Goal: Information Seeking & Learning: Check status

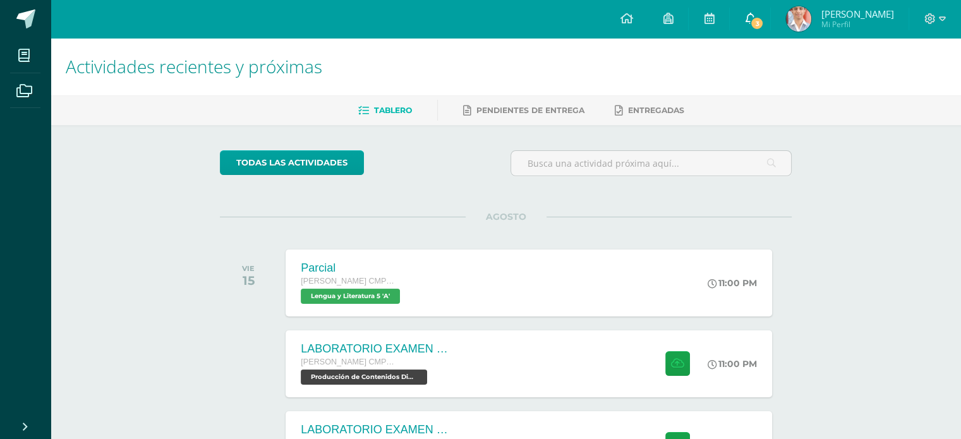
click at [764, 20] on span "3" at bounding box center [757, 23] width 14 height 14
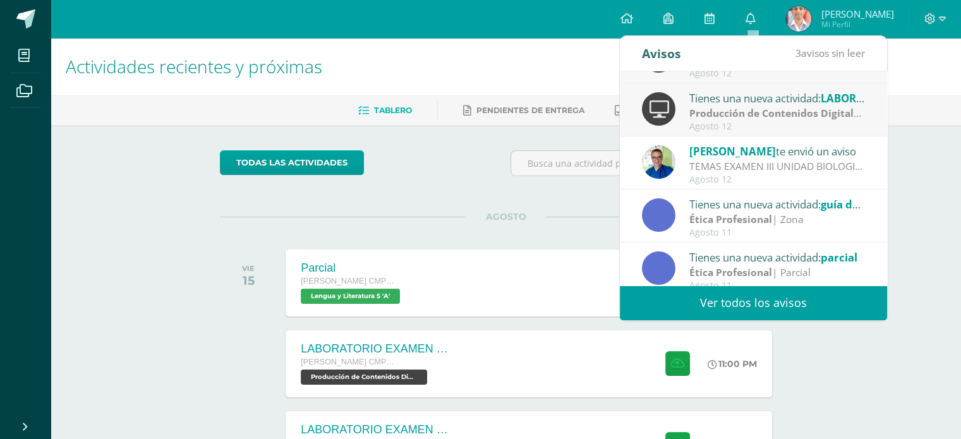
scroll to position [104, 0]
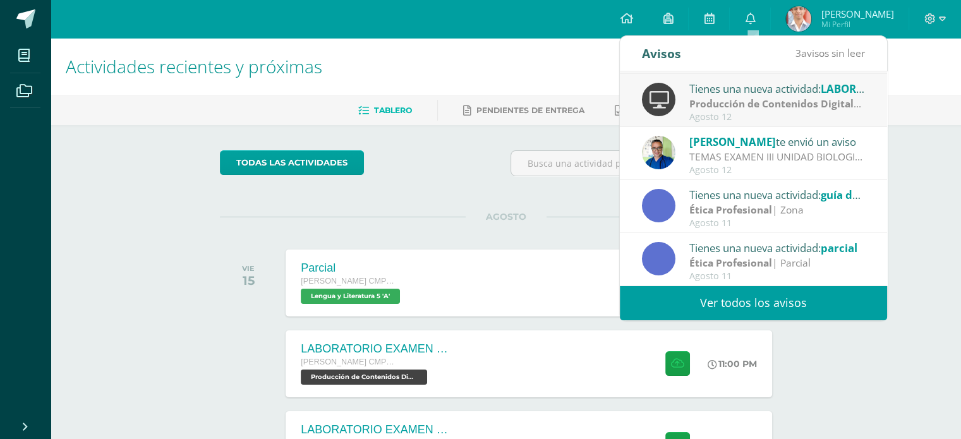
click at [933, 131] on div "Actividades recientes y próximas Tablero Pendientes de entrega Entregadas todas…" at bounding box center [506, 419] width 910 height 763
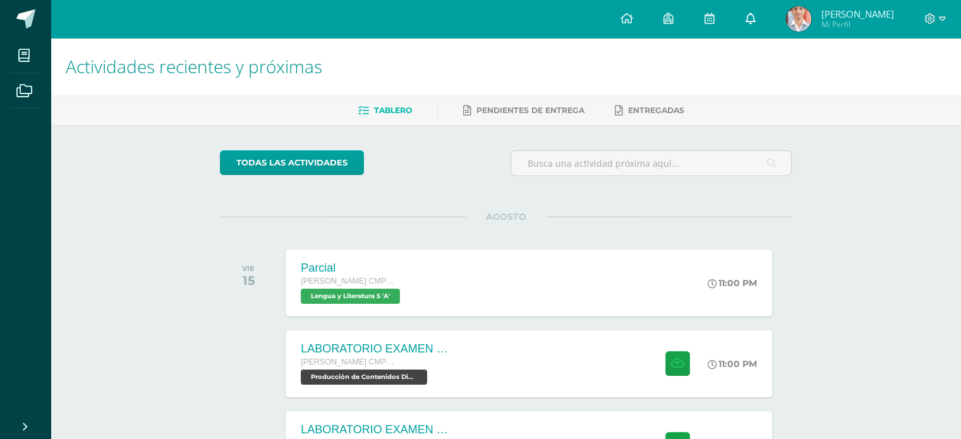
click at [757, 30] on link "0" at bounding box center [750, 19] width 40 height 38
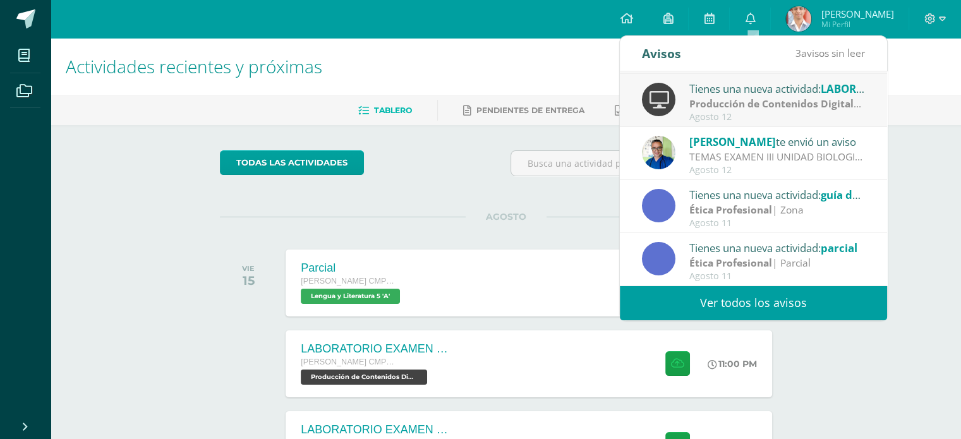
click at [739, 306] on link "Ver todos los avisos" at bounding box center [753, 303] width 267 height 35
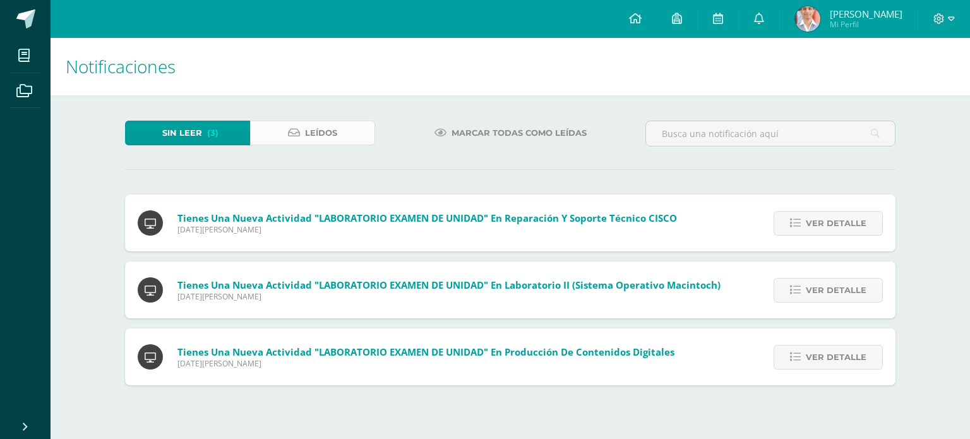
click at [345, 143] on link "Leídos" at bounding box center [312, 133] width 125 height 25
drag, startPoint x: 970, startPoint y: 184, endPoint x: 970, endPoint y: 193, distance: 9.5
click at [970, 193] on div "Notificaciones Sin leer (3) Leídos Marcar todas como leídas Tienes una nueva ac…" at bounding box center [511, 224] width 920 height 373
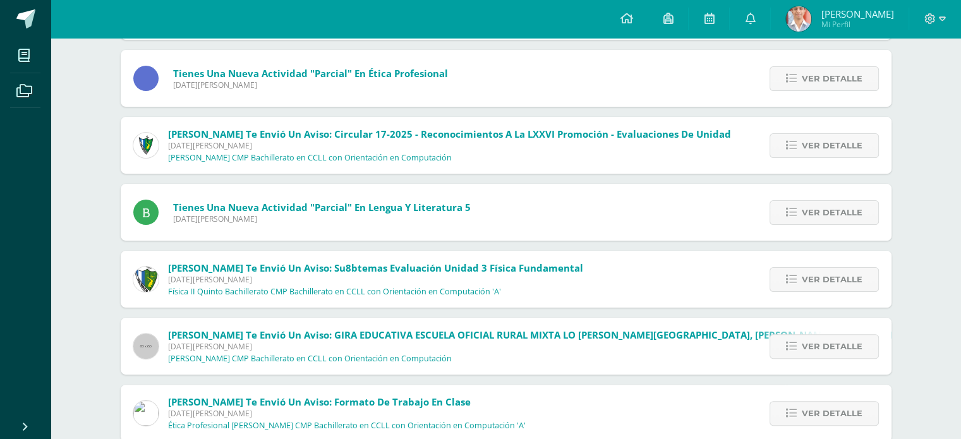
scroll to position [281, 0]
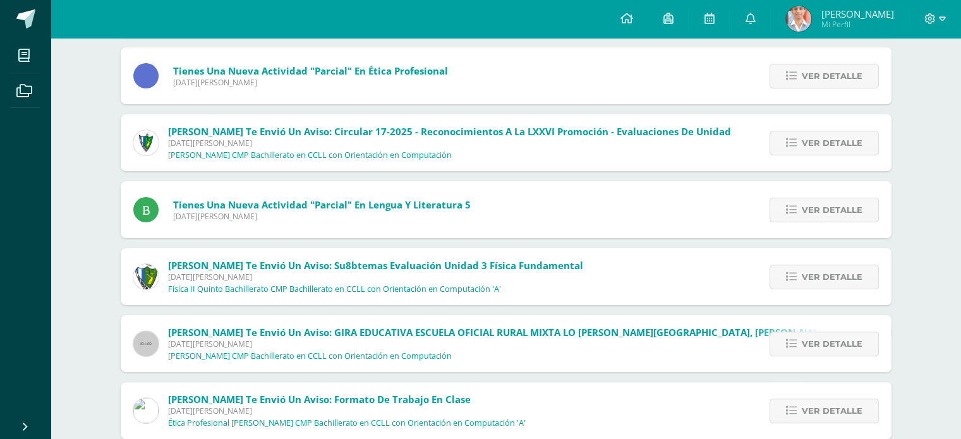
drag, startPoint x: 0, startPoint y: 0, endPoint x: 970, endPoint y: 335, distance: 1026.0
click at [960, 335] on html "Mis cursos Archivos Cerrar panel Biología II Quinto Bachillerato CMP Bachillera…" at bounding box center [480, 180] width 961 height 922
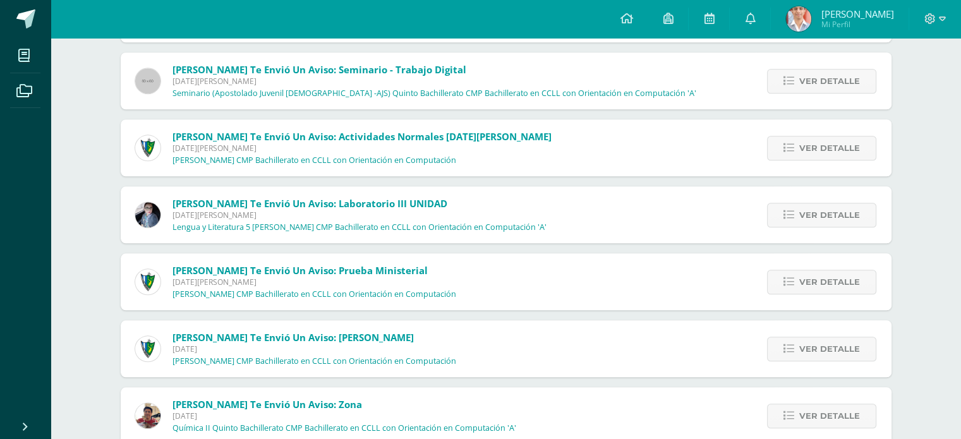
scroll to position [1271, 0]
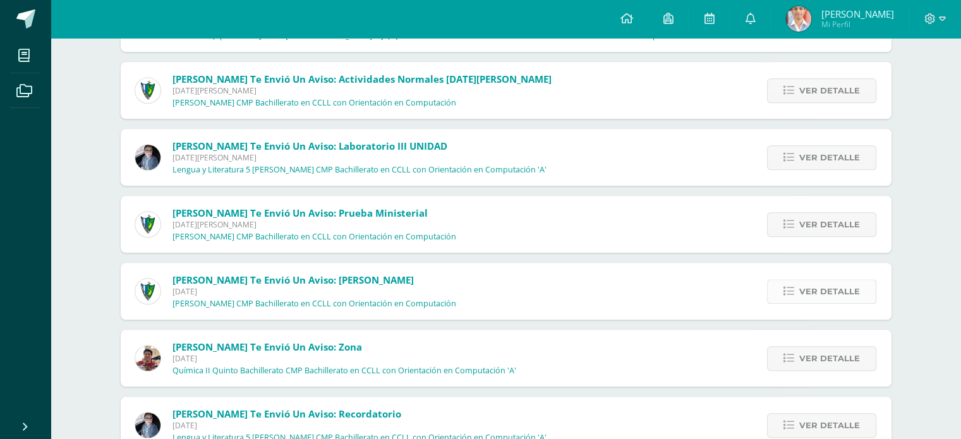
click at [827, 295] on span "Ver detalle" at bounding box center [829, 291] width 61 height 23
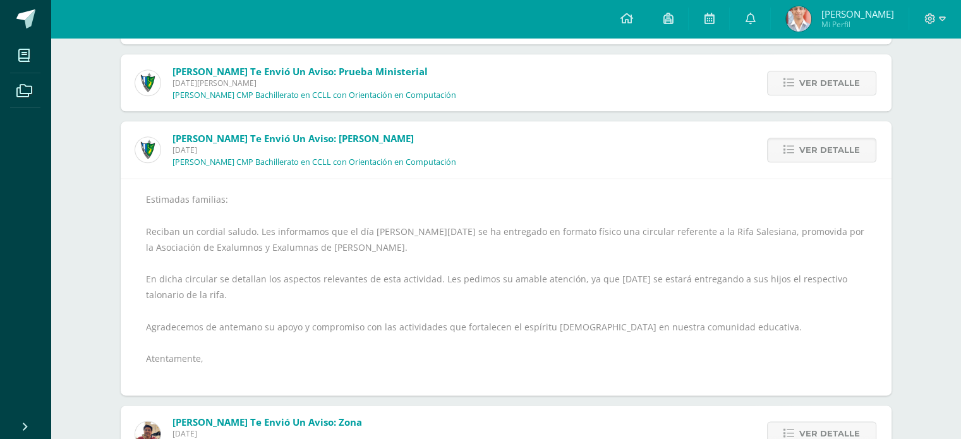
scroll to position [1415, 0]
